Goal: Navigation & Orientation: Find specific page/section

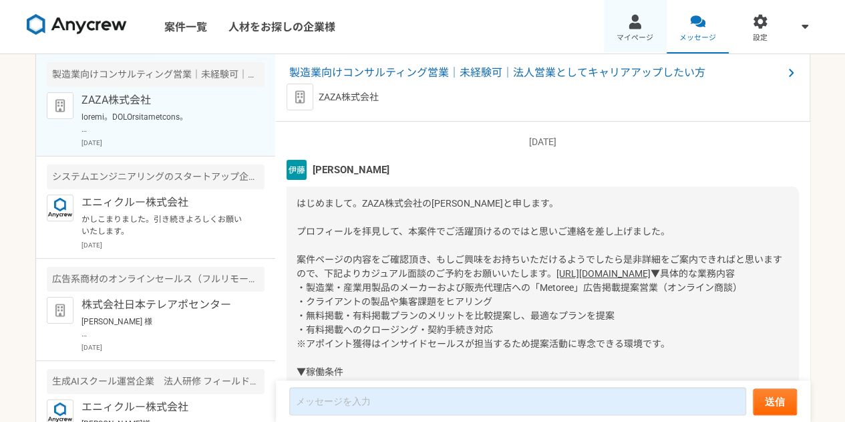
click at [631, 34] on span "マイページ" at bounding box center [635, 38] width 37 height 11
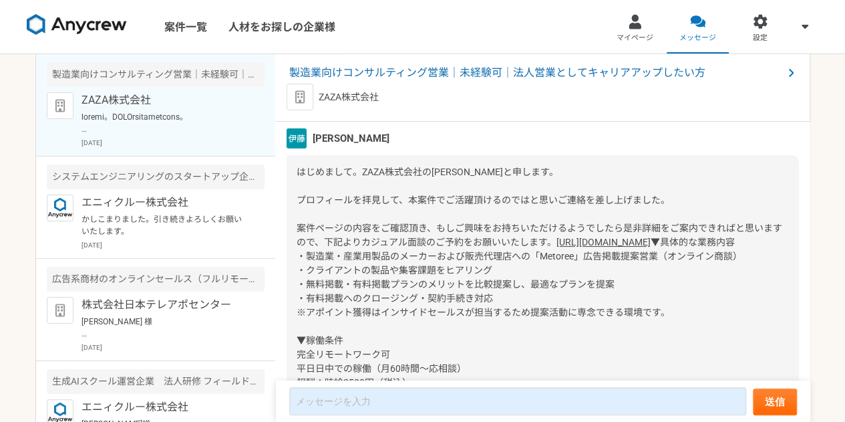
scroll to position [31, 0]
